Goal: Task Accomplishment & Management: Manage account settings

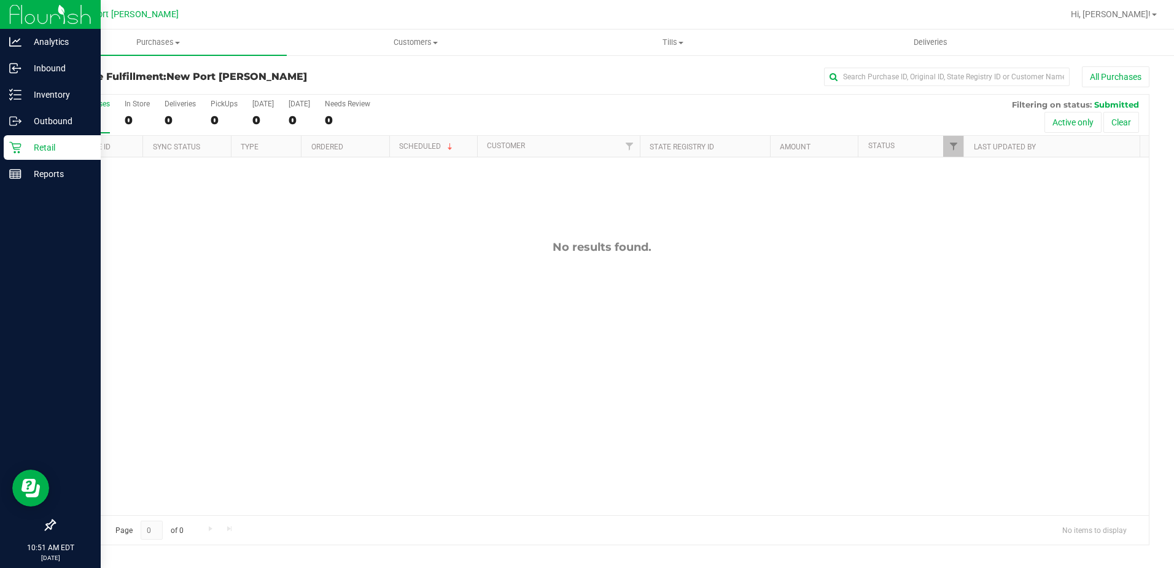
click at [16, 147] on icon at bounding box center [15, 147] width 12 height 12
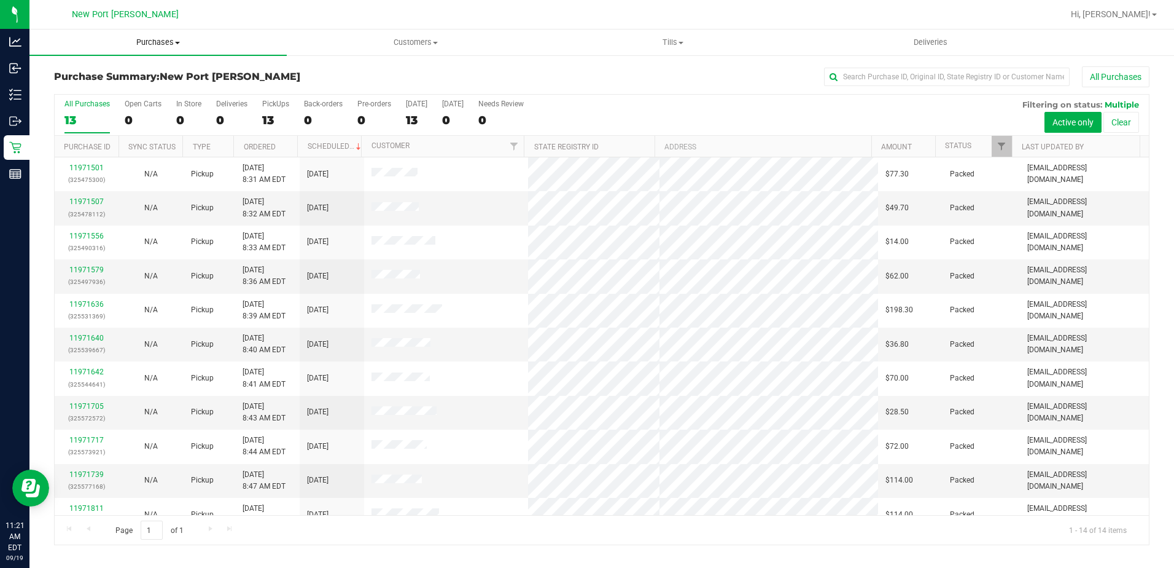
click at [181, 42] on span "Purchases" at bounding box center [157, 42] width 257 height 11
click at [117, 88] on li "Fulfillment" at bounding box center [157, 89] width 257 height 15
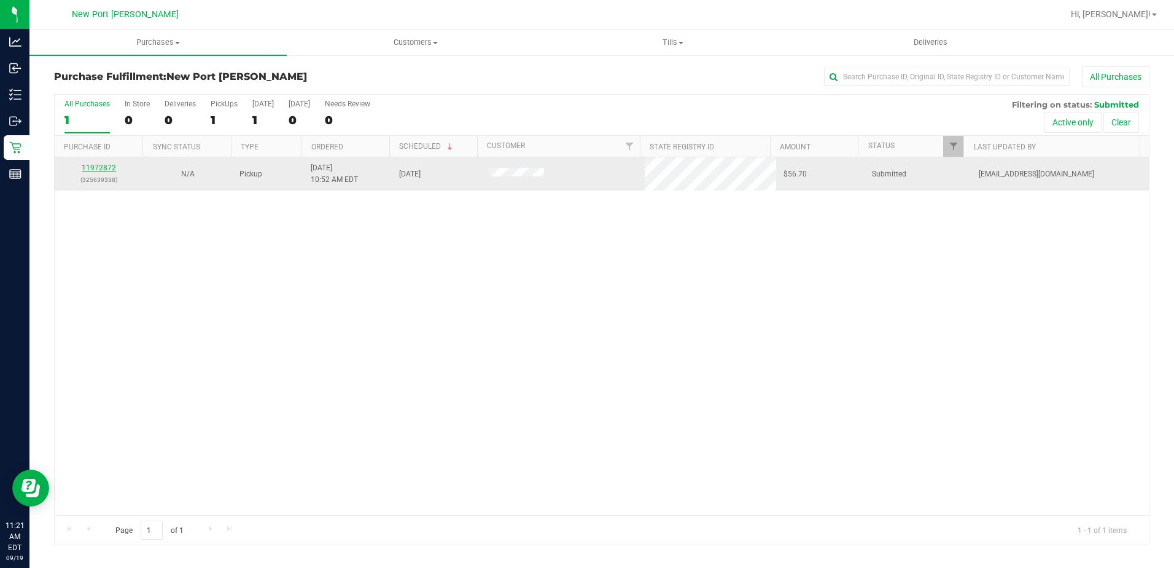
click at [101, 166] on link "11972872" at bounding box center [99, 167] width 34 height 9
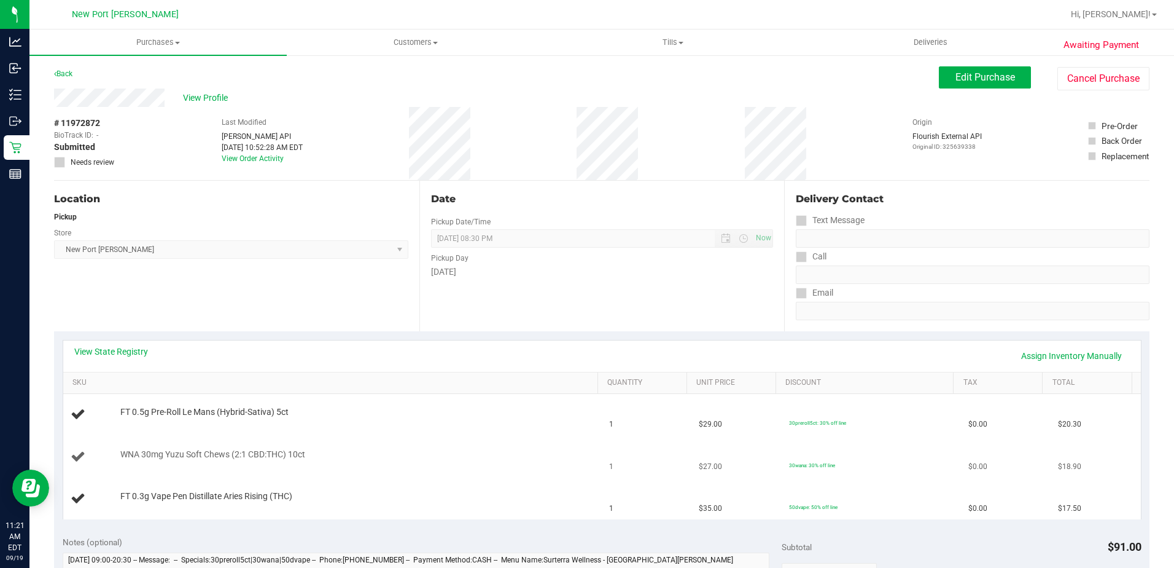
scroll to position [123, 0]
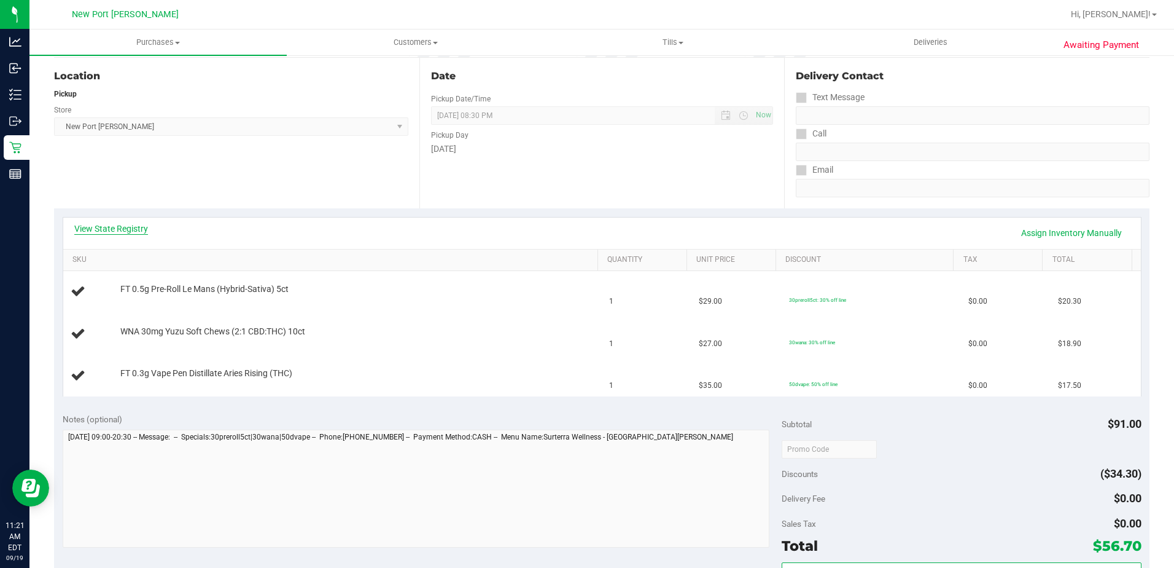
click at [114, 227] on link "View State Registry" at bounding box center [111, 228] width 74 height 12
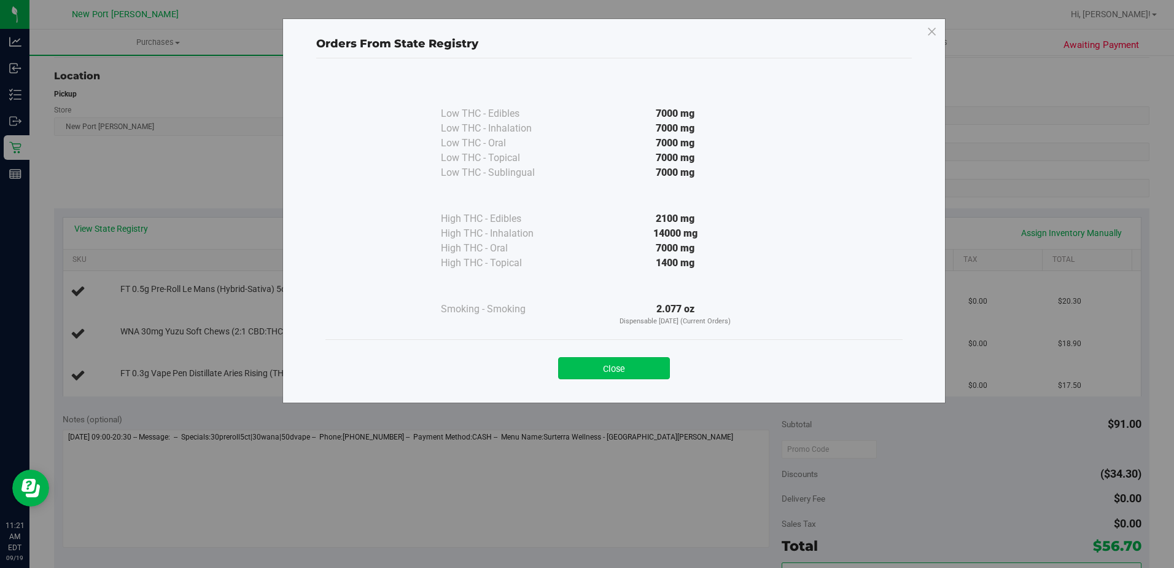
click at [606, 374] on button "Close" at bounding box center [614, 368] width 112 height 22
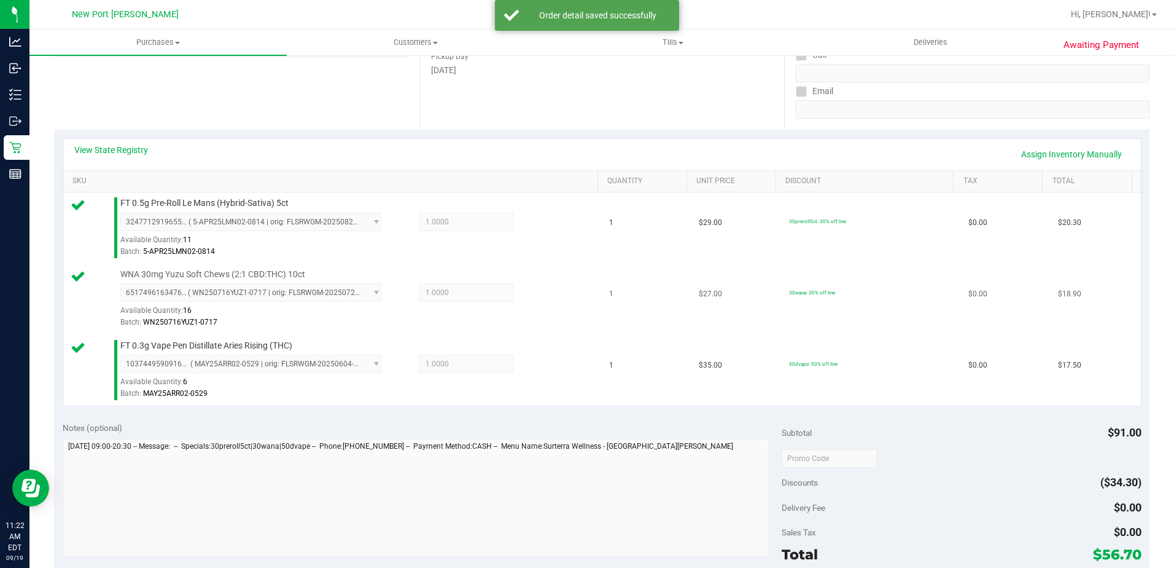
scroll to position [369, 0]
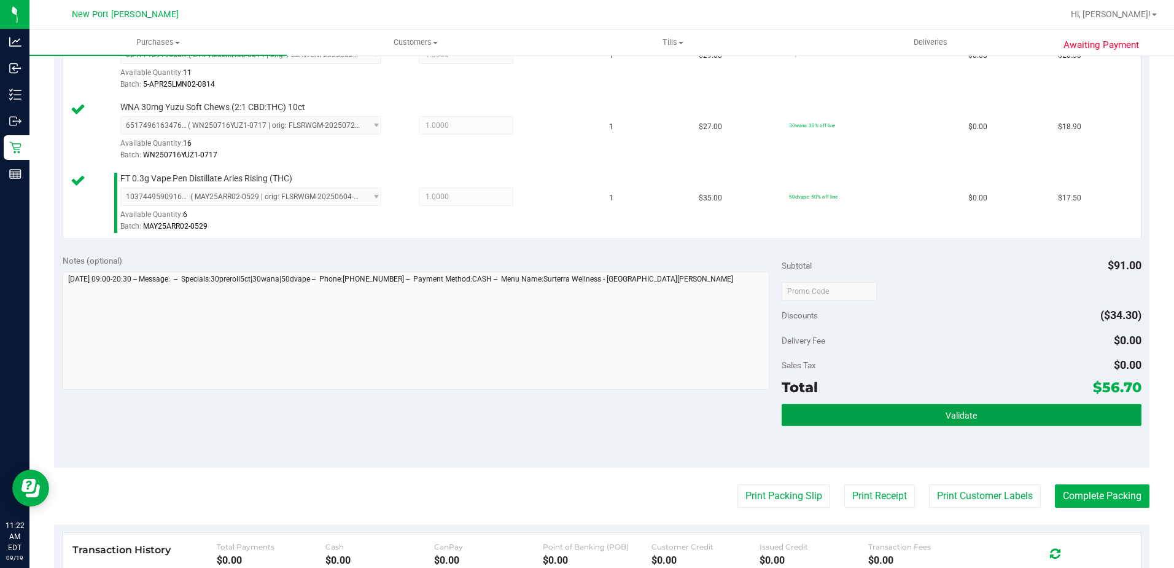
click at [980, 418] on button "Validate" at bounding box center [962, 415] width 360 height 22
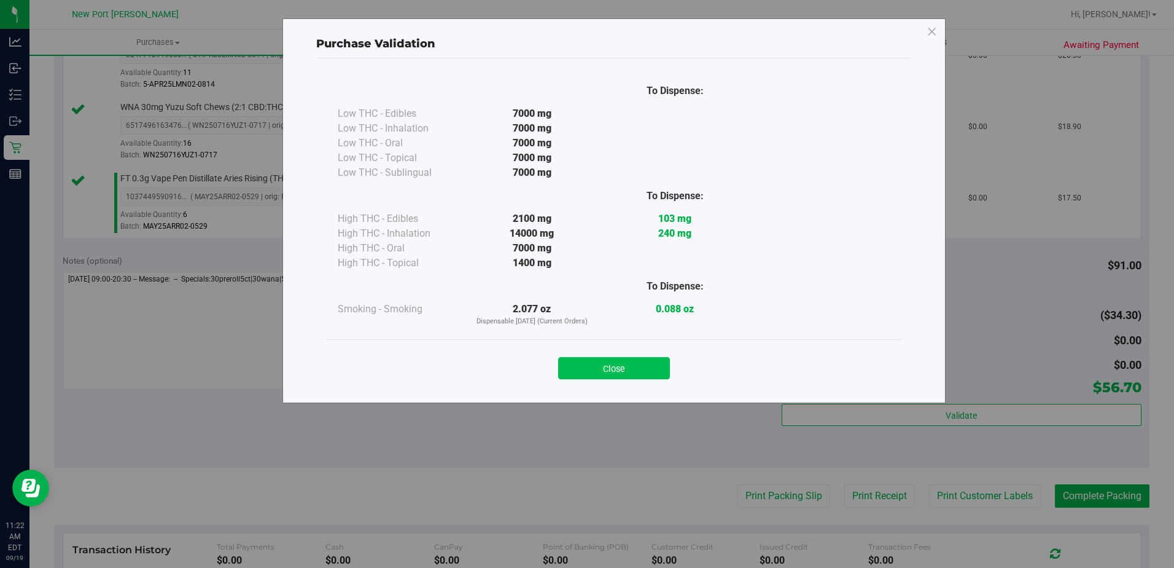
click at [635, 368] on button "Close" at bounding box center [614, 368] width 112 height 22
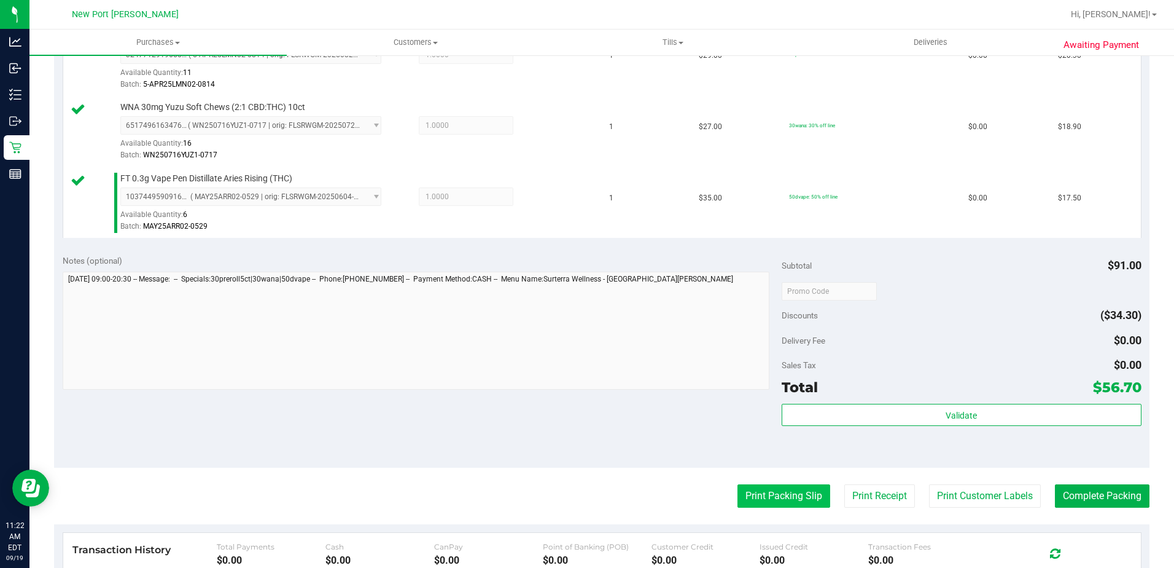
click at [792, 500] on button "Print Packing Slip" at bounding box center [784, 495] width 93 height 23
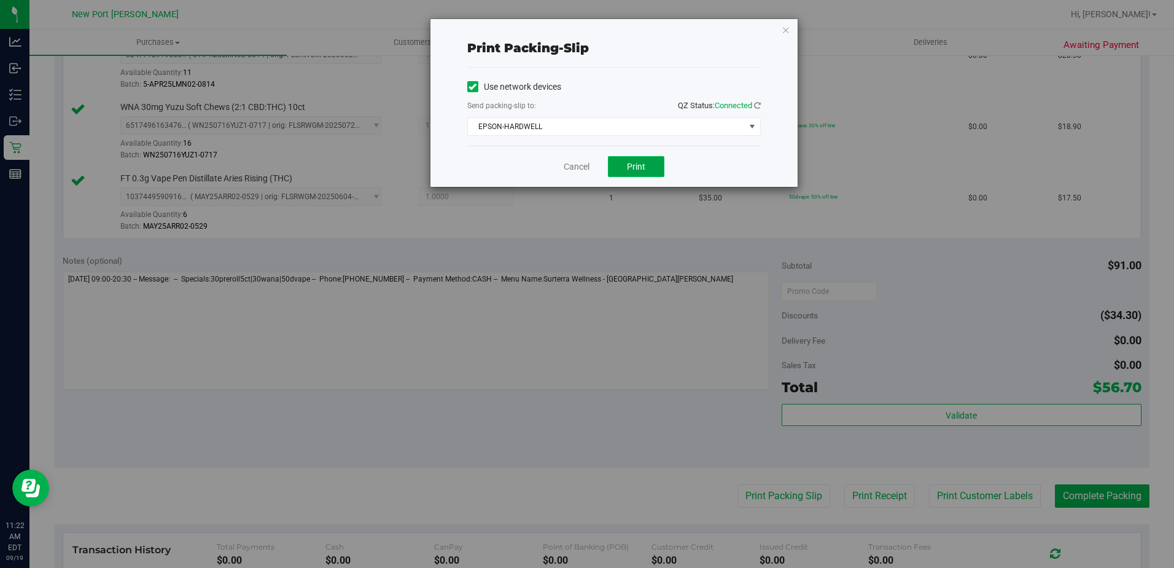
click at [636, 166] on span "Print" at bounding box center [636, 167] width 18 height 10
click at [583, 168] on link "Cancel" at bounding box center [577, 166] width 26 height 13
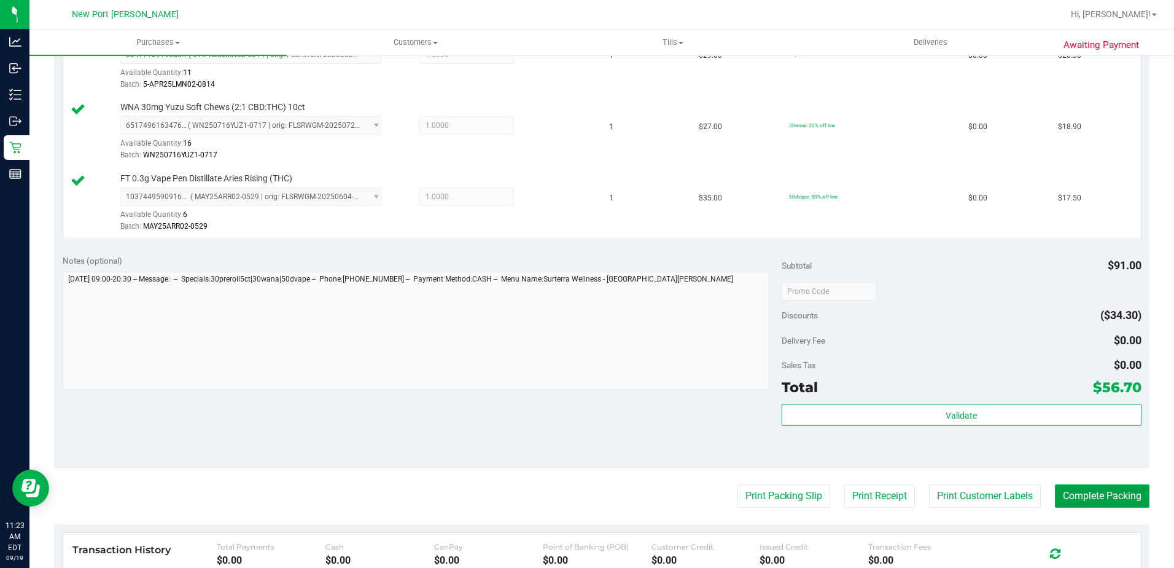
click at [1081, 491] on button "Complete Packing" at bounding box center [1102, 495] width 95 height 23
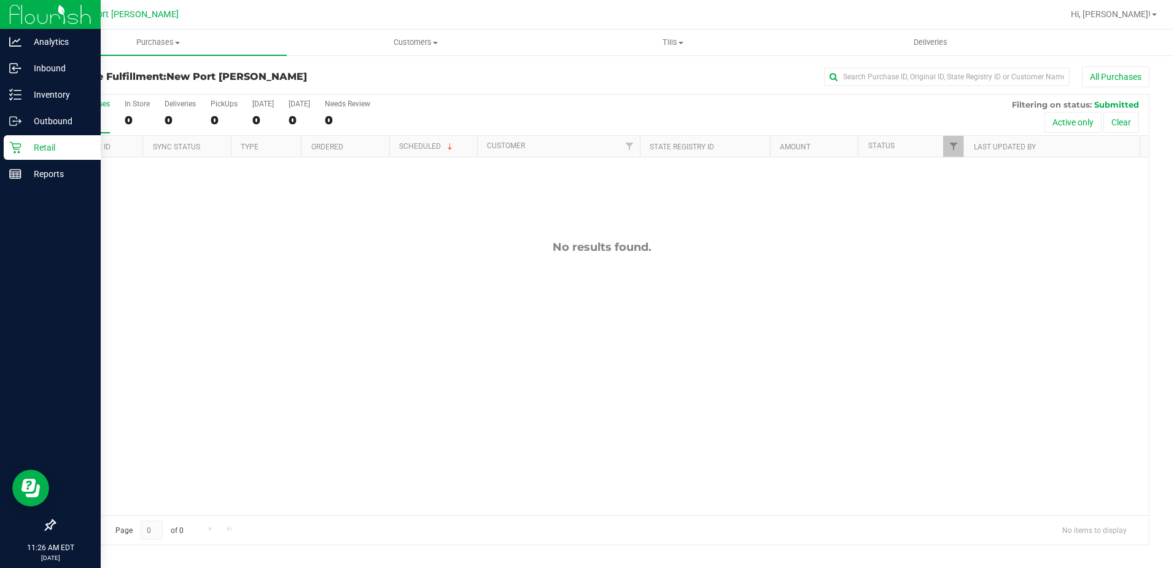
click at [29, 140] on p "Retail" at bounding box center [58, 147] width 74 height 15
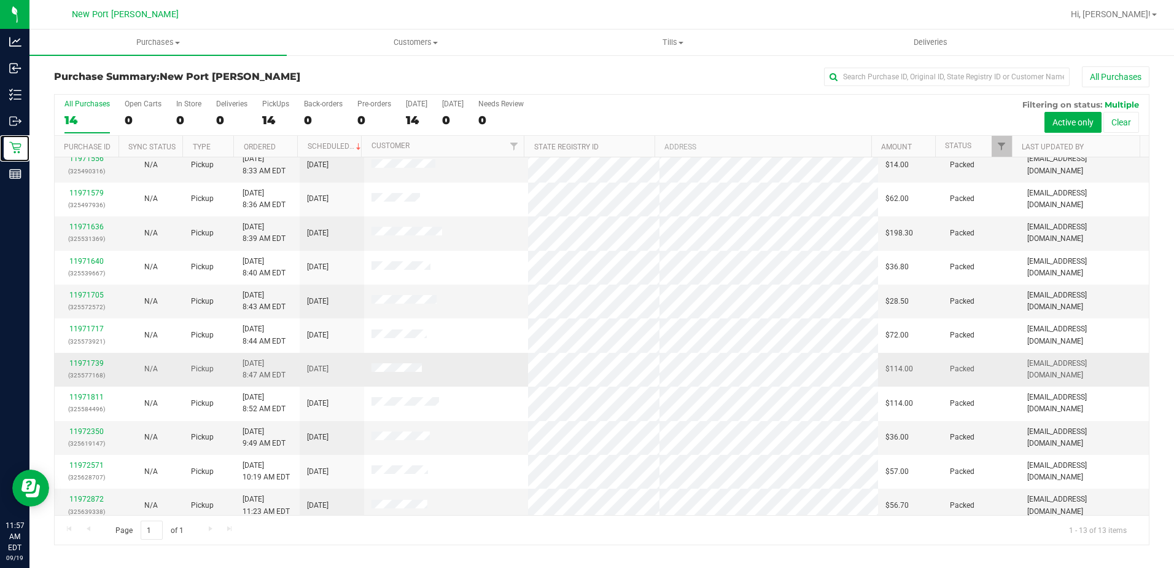
scroll to position [84, 0]
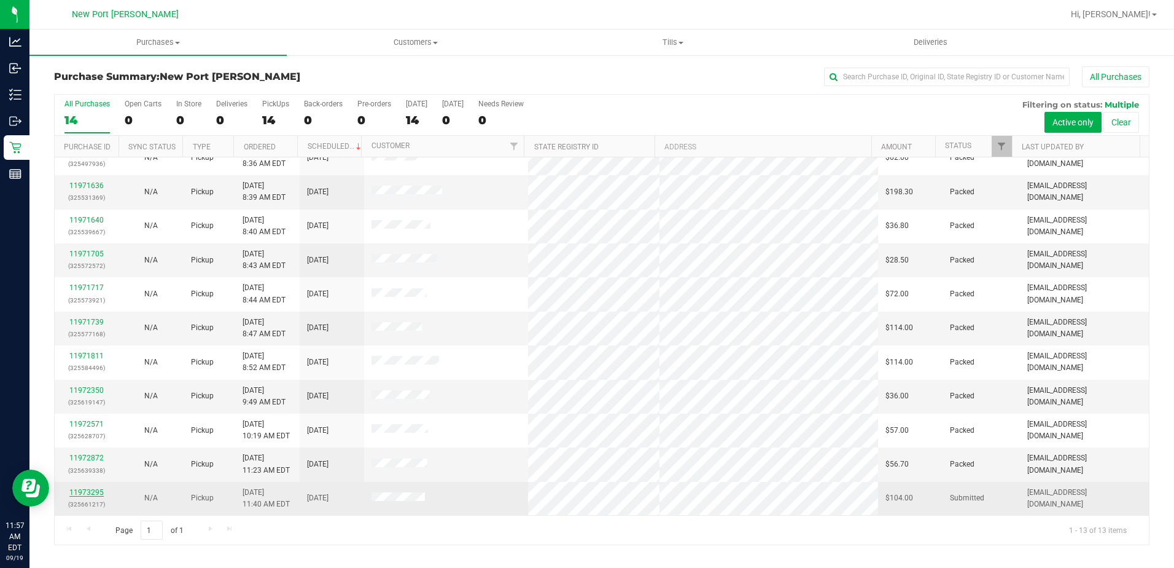
click at [84, 490] on link "11973295" at bounding box center [86, 492] width 34 height 9
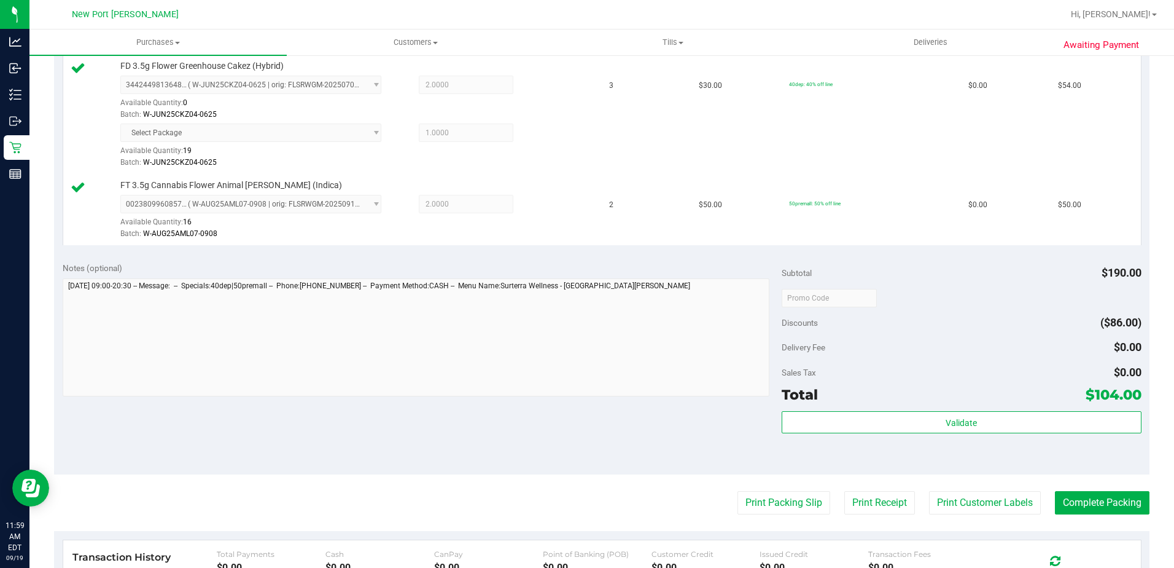
scroll to position [430, 0]
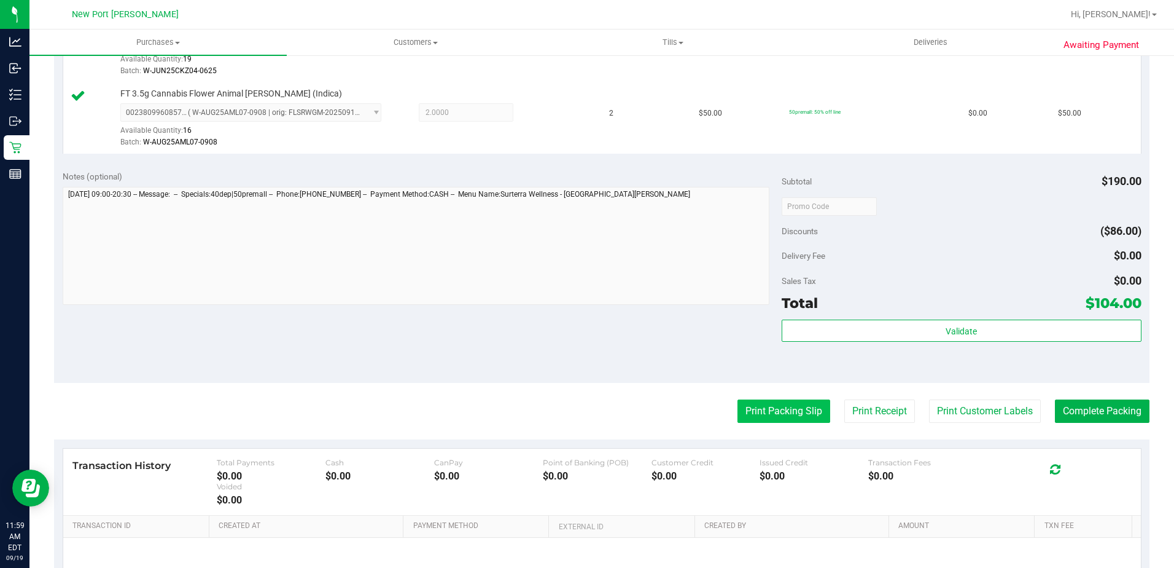
click at [775, 407] on button "Print Packing Slip" at bounding box center [784, 410] width 93 height 23
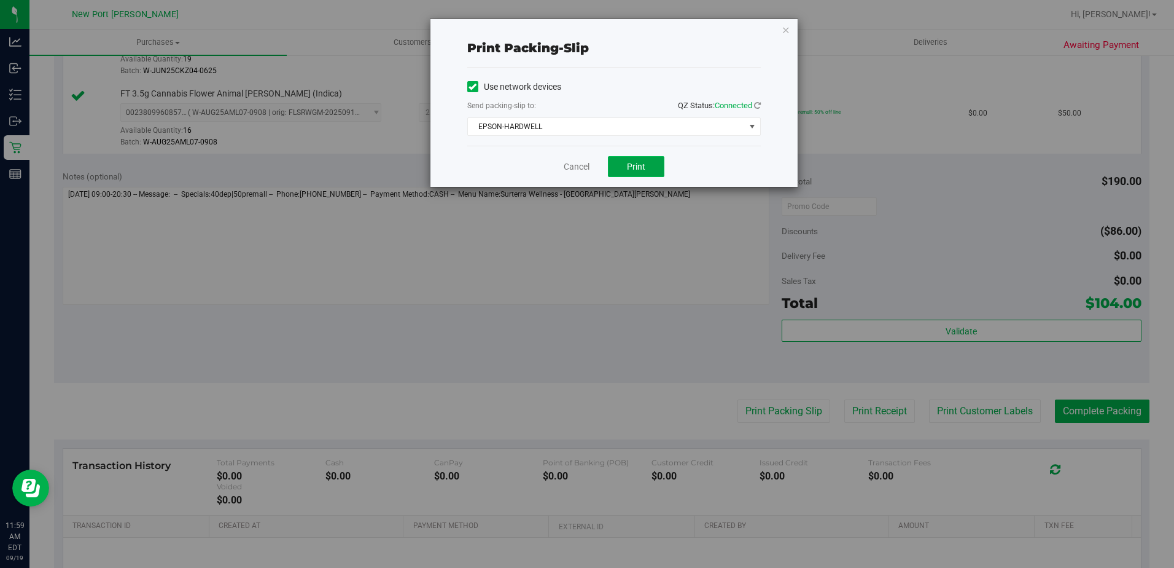
click at [641, 166] on span "Print" at bounding box center [636, 167] width 18 height 10
click at [587, 164] on div "Cancel Print" at bounding box center [614, 166] width 294 height 41
drag, startPoint x: 587, startPoint y: 164, endPoint x: 578, endPoint y: 166, distance: 9.5
click at [578, 166] on link "Cancel" at bounding box center [577, 166] width 26 height 13
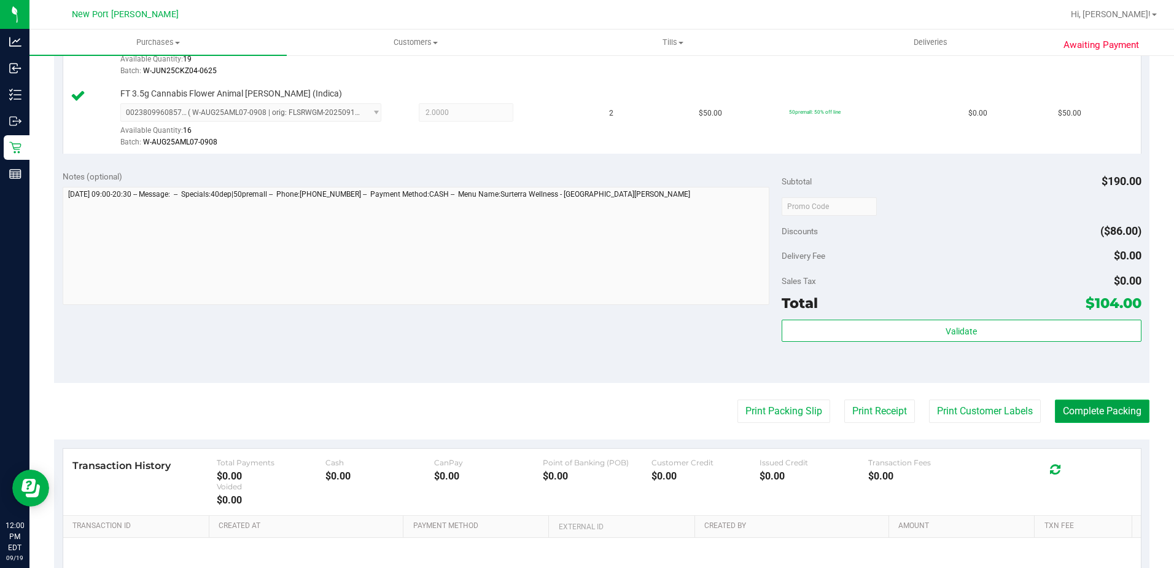
click at [1095, 403] on button "Complete Packing" at bounding box center [1102, 410] width 95 height 23
